Goal: Information Seeking & Learning: Check status

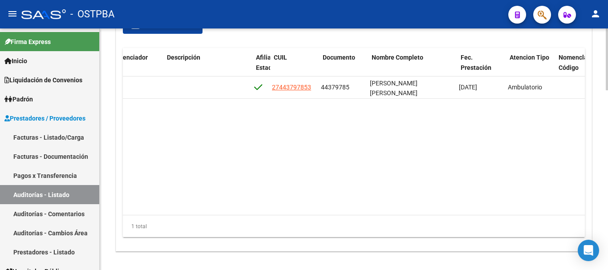
scroll to position [0, 423]
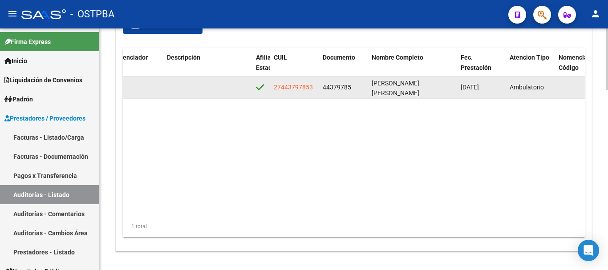
click at [313, 91] on div "27443797853" at bounding box center [295, 87] width 42 height 10
click at [306, 91] on span "27443797853" at bounding box center [293, 87] width 39 height 7
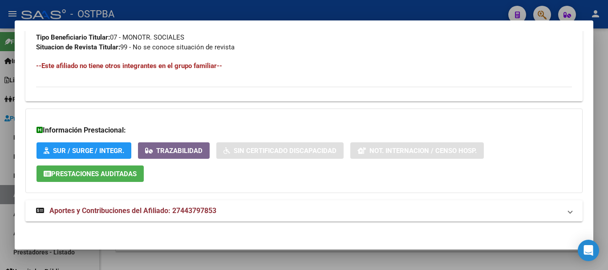
scroll to position [456, 0]
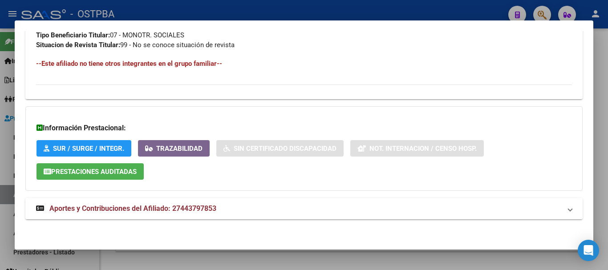
click at [228, 206] on mat-panel-title "Aportes y Contribuciones del Afiliado: 27443797853" at bounding box center [298, 209] width 525 height 11
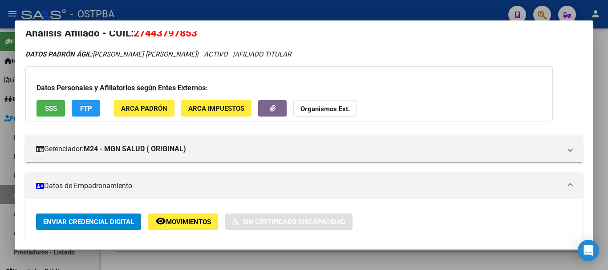
scroll to position [0, 0]
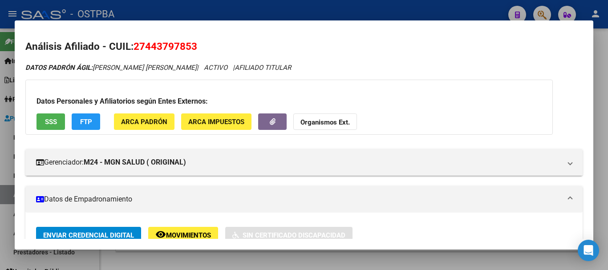
click at [215, 15] on div at bounding box center [304, 135] width 608 height 270
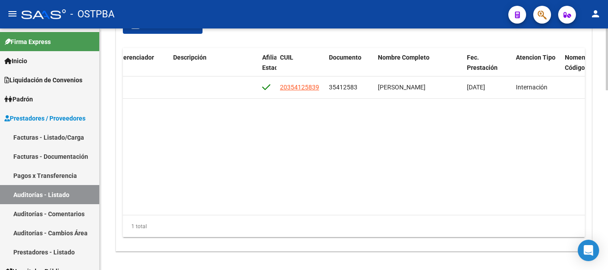
scroll to position [668, 0]
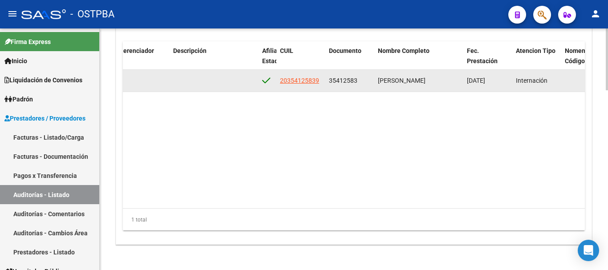
click at [312, 86] on datatable-body-cell "20354125839" at bounding box center [301, 81] width 49 height 22
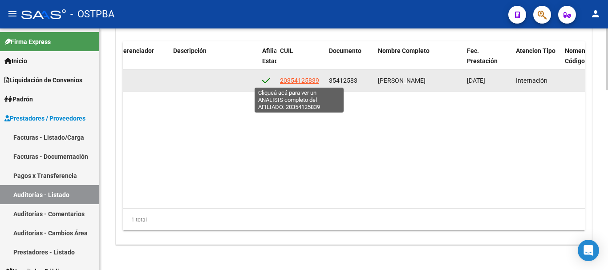
click at [312, 84] on span "20354125839" at bounding box center [299, 80] width 39 height 7
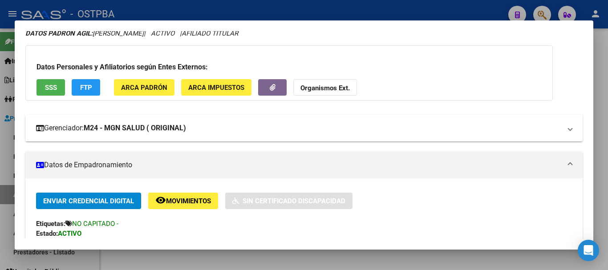
scroll to position [0, 0]
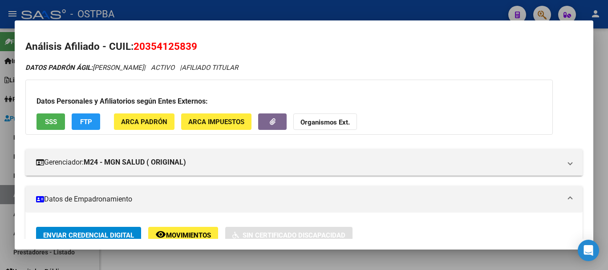
click at [350, 12] on div at bounding box center [304, 135] width 608 height 270
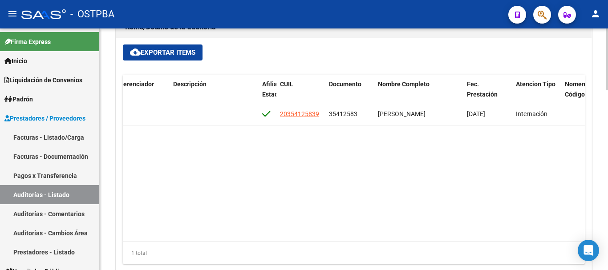
scroll to position [445, 0]
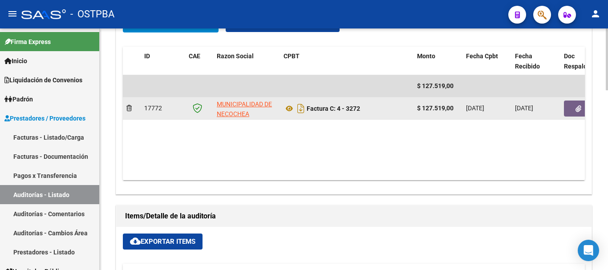
click at [567, 110] on button "button" at bounding box center [578, 109] width 28 height 16
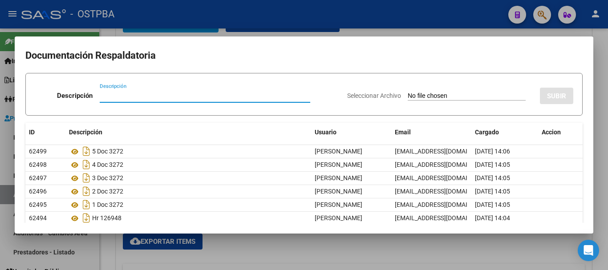
click at [350, 30] on div at bounding box center [304, 135] width 608 height 270
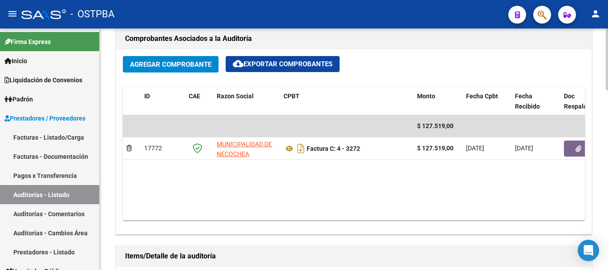
scroll to position [401, 0]
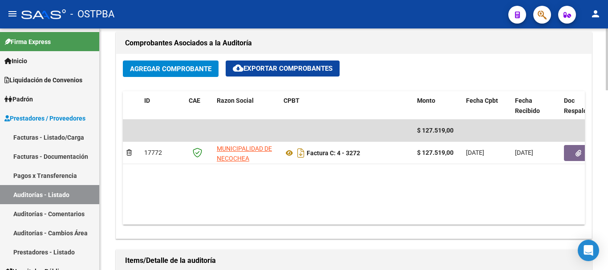
click at [589, 153] on div "Agregar Comprobante cloud_download Exportar Comprobantes ID CAE Razon Social CP…" at bounding box center [354, 146] width 476 height 185
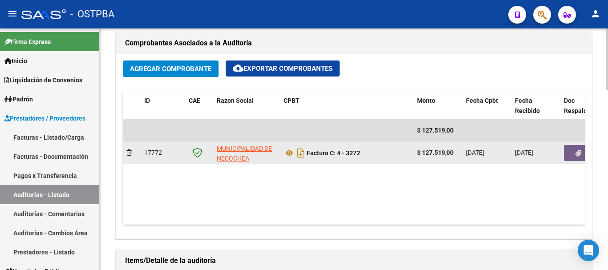
click at [573, 154] on button "button" at bounding box center [578, 153] width 28 height 16
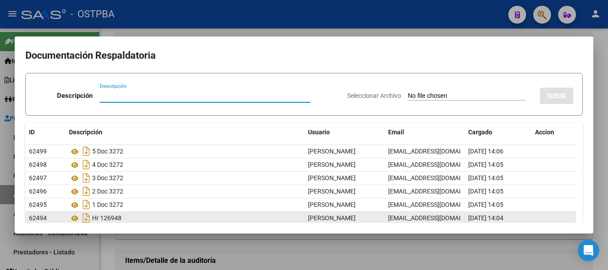
scroll to position [35, 0]
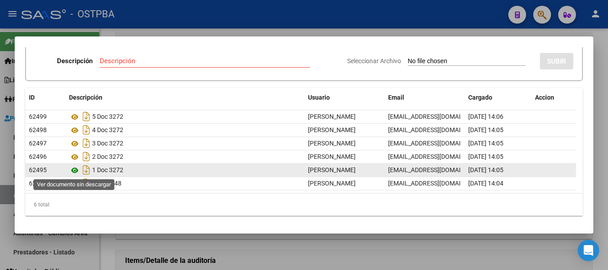
click at [74, 171] on icon at bounding box center [75, 170] width 12 height 11
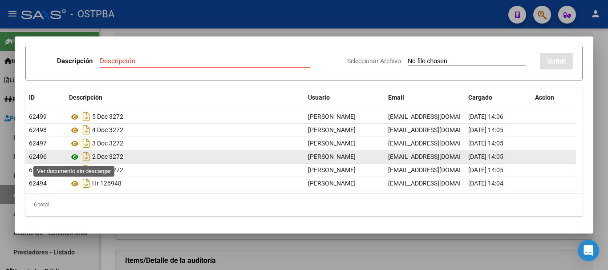
click at [74, 160] on icon at bounding box center [75, 157] width 12 height 11
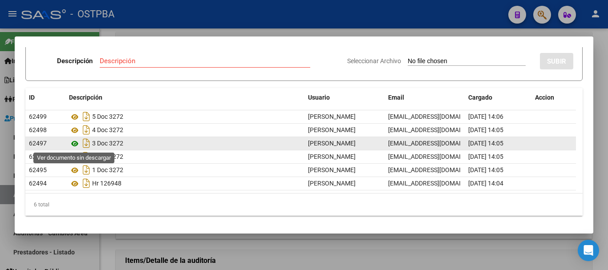
click at [73, 146] on icon at bounding box center [75, 143] width 12 height 11
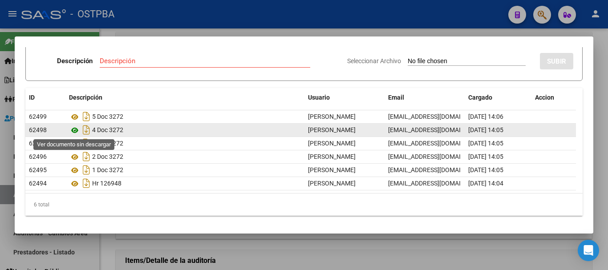
click at [74, 130] on icon at bounding box center [75, 130] width 12 height 11
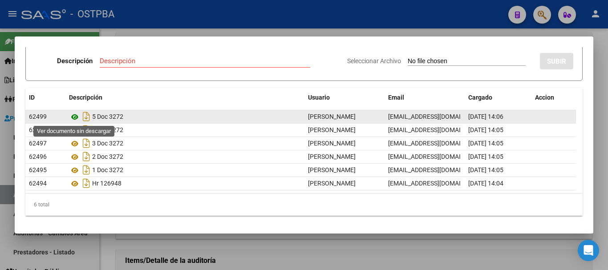
click at [73, 116] on icon at bounding box center [75, 117] width 12 height 11
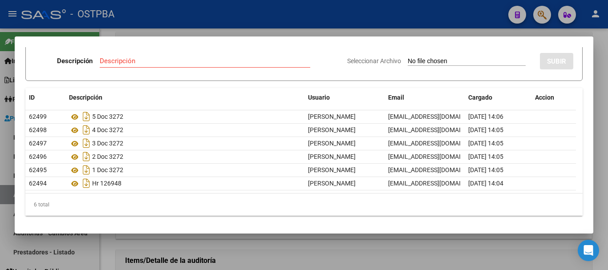
click at [271, 18] on div at bounding box center [304, 135] width 608 height 270
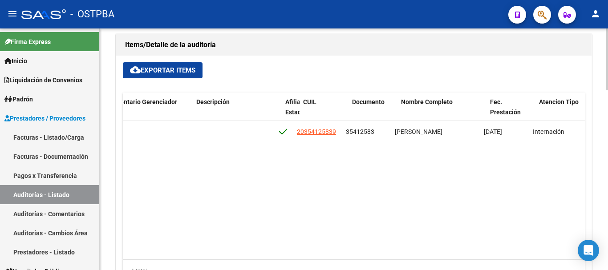
scroll to position [0, 415]
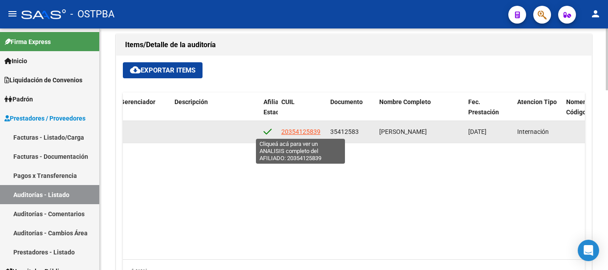
click at [318, 129] on span "20354125839" at bounding box center [300, 131] width 39 height 7
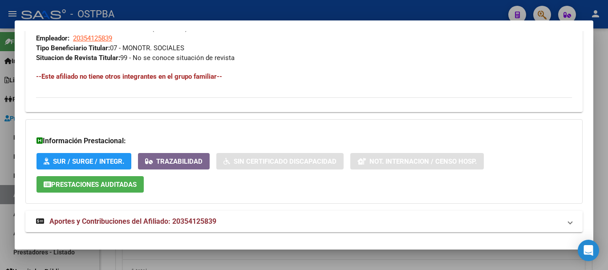
scroll to position [482, 0]
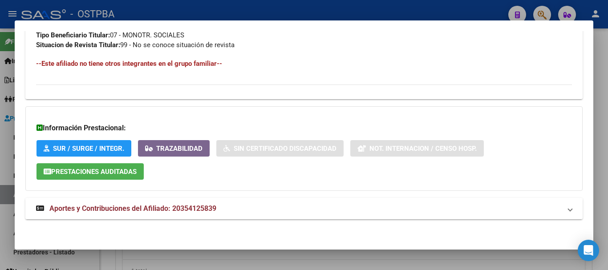
click at [204, 201] on mat-expansion-panel-header "Aportes y Contribuciones del Afiliado: 20354125839" at bounding box center [304, 208] width 558 height 21
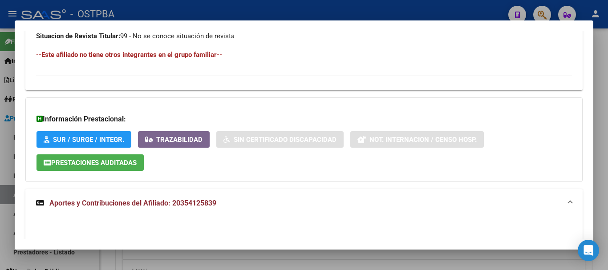
scroll to position [364, 0]
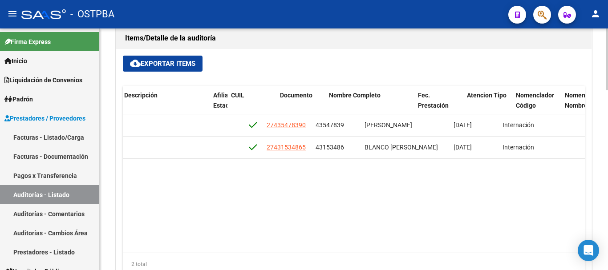
scroll to position [0, 472]
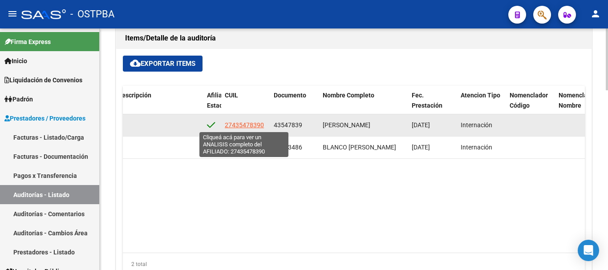
click at [251, 123] on span "27435478390" at bounding box center [244, 125] width 39 height 7
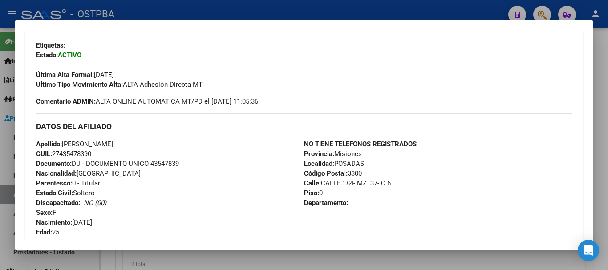
scroll to position [206, 0]
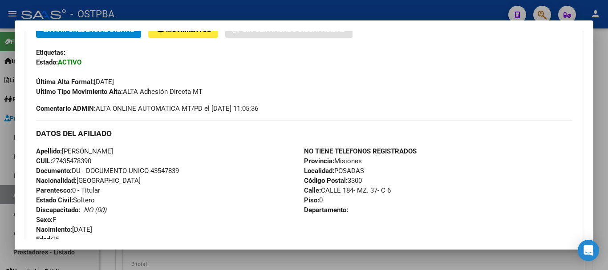
click at [199, 16] on div at bounding box center [304, 135] width 608 height 270
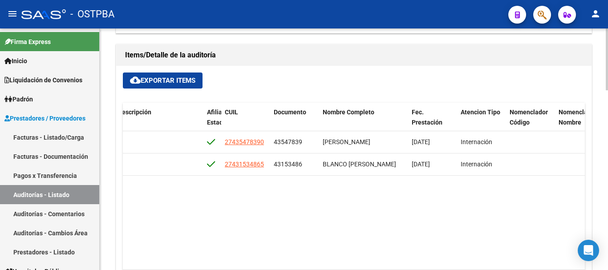
scroll to position [579, 0]
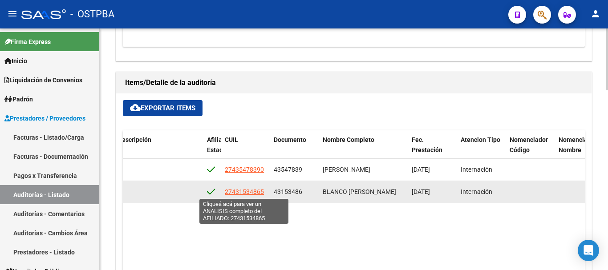
click at [246, 191] on span "27431534865" at bounding box center [244, 191] width 39 height 7
type textarea "27431534865"
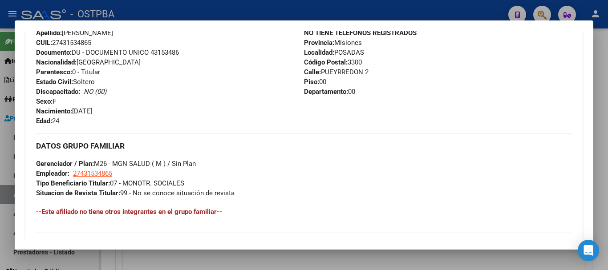
scroll to position [401, 0]
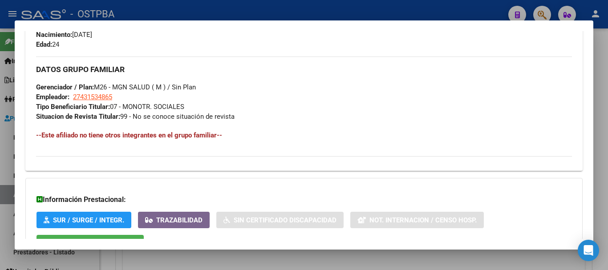
click at [159, 11] on div at bounding box center [304, 135] width 608 height 270
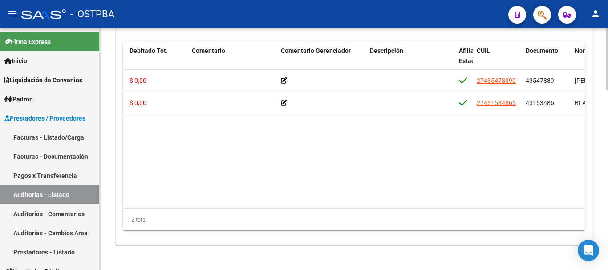
scroll to position [0, 0]
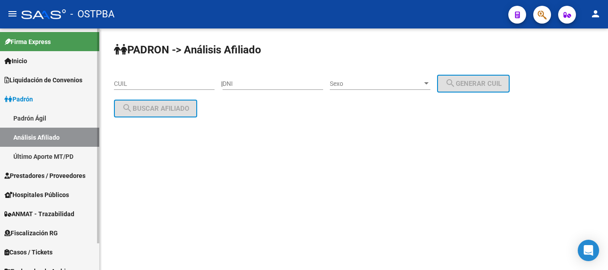
scroll to position [30, 0]
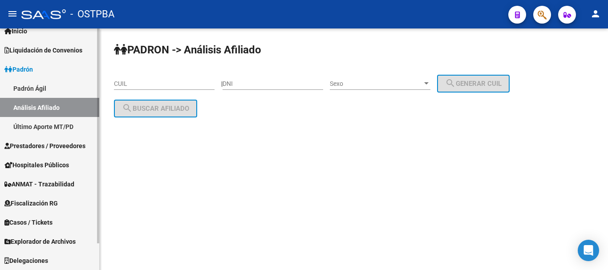
click at [44, 239] on span "Explorador de Archivos" at bounding box center [39, 242] width 71 height 10
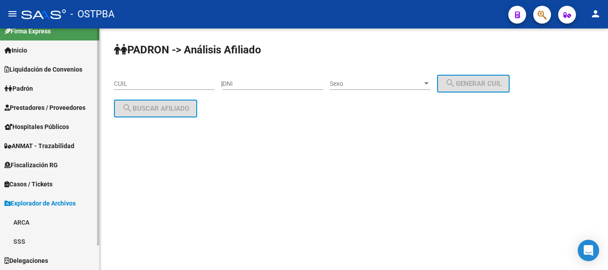
scroll to position [11, 0]
click at [34, 226] on link "ARCA" at bounding box center [49, 222] width 99 height 19
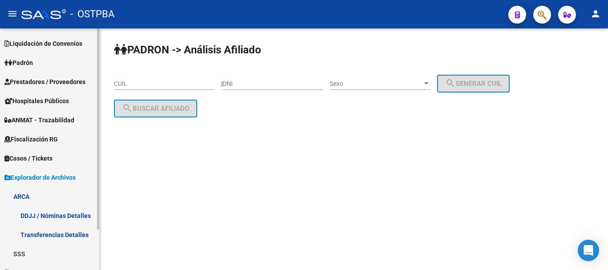
scroll to position [49, 0]
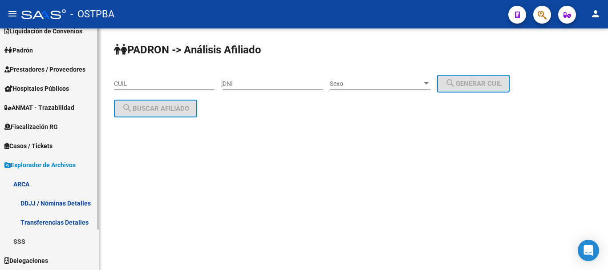
click at [42, 227] on link "Transferencias Detalles" at bounding box center [49, 222] width 99 height 19
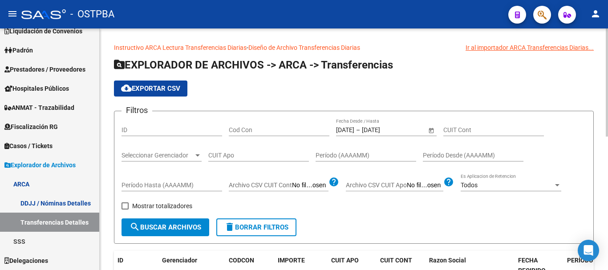
click at [389, 127] on input "[DATE]" at bounding box center [384, 130] width 44 height 8
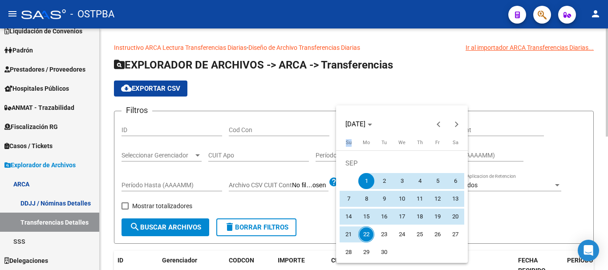
click at [389, 127] on div "[DATE]" at bounding box center [401, 124] width 127 height 18
click at [435, 109] on div "[DATE]" at bounding box center [402, 120] width 132 height 28
click at [413, 87] on div at bounding box center [304, 135] width 608 height 270
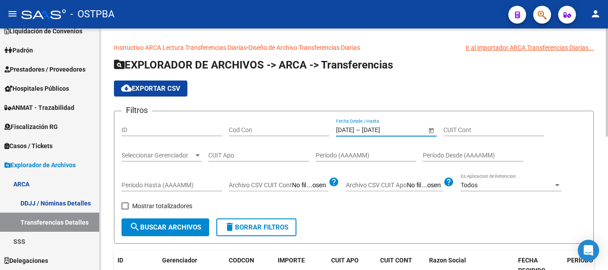
click at [277, 228] on span "delete Borrar Filtros" at bounding box center [256, 228] width 64 height 8
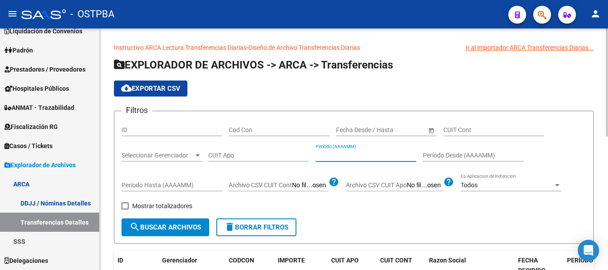
click at [358, 157] on input "Período (AAAAMM)" at bounding box center [366, 156] width 101 height 8
type input "202509"
click at [177, 152] on span "Seleccionar Gerenciador" at bounding box center [158, 156] width 72 height 8
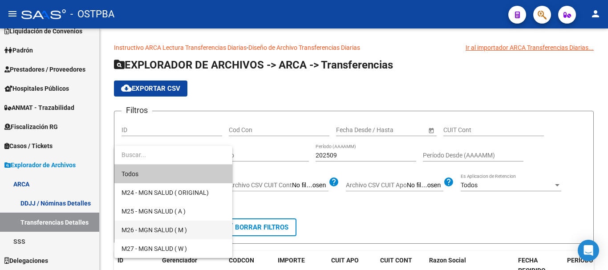
click at [151, 226] on span "M26 - MGN SALUD ( M )" at bounding box center [174, 230] width 104 height 19
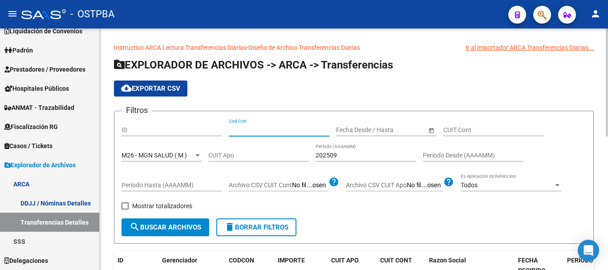
click at [247, 129] on input "Cod Con" at bounding box center [279, 130] width 101 height 8
type input "C14"
click at [178, 225] on span "search Buscar Archivos" at bounding box center [166, 228] width 72 height 8
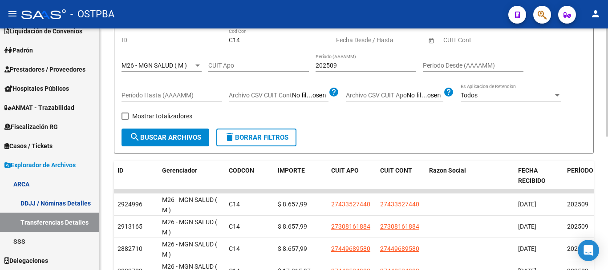
scroll to position [89, 0]
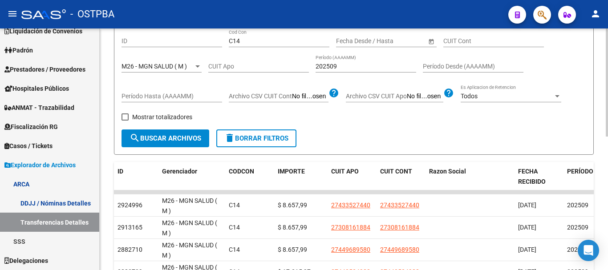
click at [178, 121] on span "Mostrar totalizadores" at bounding box center [162, 117] width 60 height 11
click at [125, 121] on input "Mostrar totalizadores" at bounding box center [125, 121] width 0 height 0
checkbox input "true"
click at [186, 133] on button "search Buscar Archivos" at bounding box center [166, 139] width 88 height 18
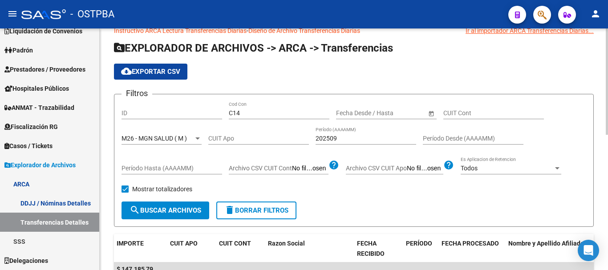
scroll to position [0, 0]
